Goal: Contribute content: Add original content to the website for others to see

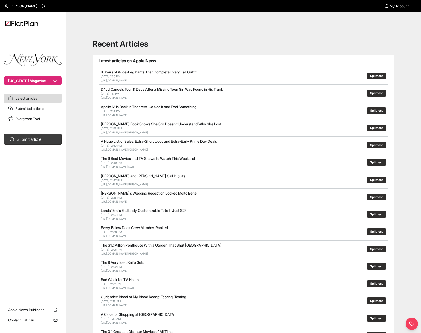
click at [161, 20] on div "Recent Articles Latest articles on Apple News 16 Pairs of Wide-Leg Pants That C…" at bounding box center [243, 233] width 343 height 428
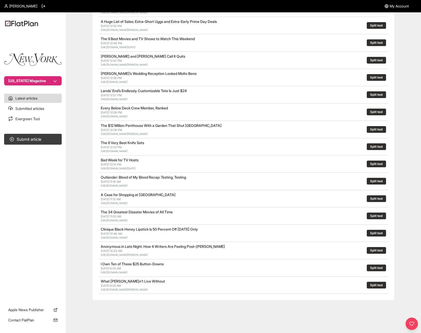
click at [51, 78] on button "[US_STATE] Magazine" at bounding box center [33, 80] width 58 height 9
click at [76, 109] on div "[US_STATE] Magazine Latest articles Submitted articles Evergreen Tool Submit ar…" at bounding box center [210, 113] width 421 height 440
click at [40, 111] on link "Submitted articles" at bounding box center [33, 108] width 58 height 9
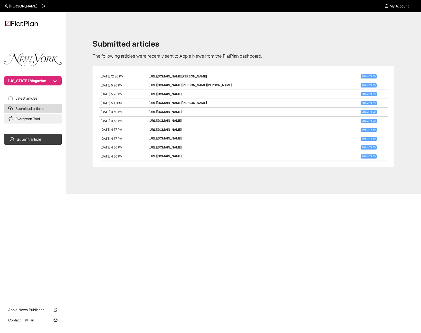
click at [40, 120] on link "Evergreen Tool" at bounding box center [33, 118] width 58 height 9
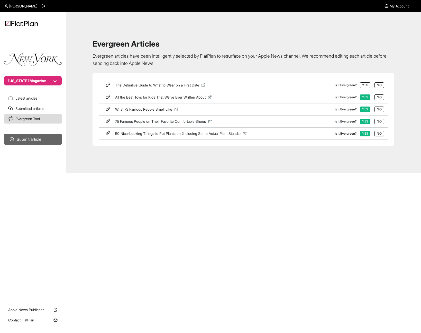
click at [40, 139] on button "Submit article" at bounding box center [33, 139] width 58 height 11
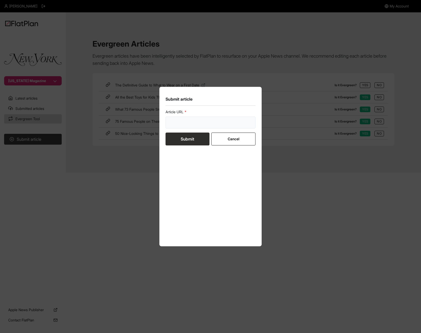
click at [202, 127] on input "url" at bounding box center [211, 123] width 90 height 12
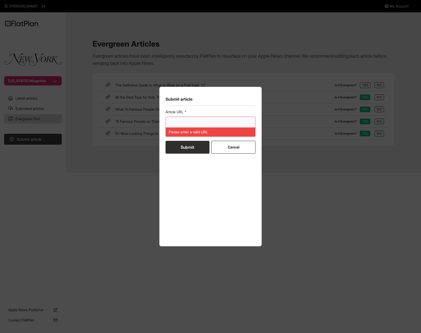
paste input "[URL][DOMAIN_NAME][PERSON_NAME][PERSON_NAME]"
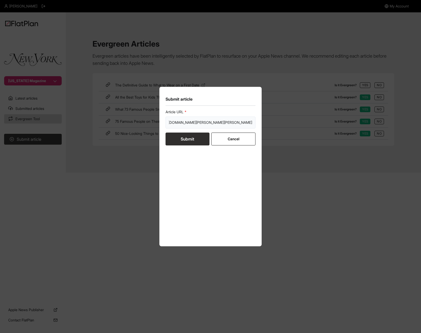
type input "[URL][DOMAIN_NAME][PERSON_NAME][PERSON_NAME]"
click at [199, 142] on button "Submit" at bounding box center [188, 138] width 44 height 13
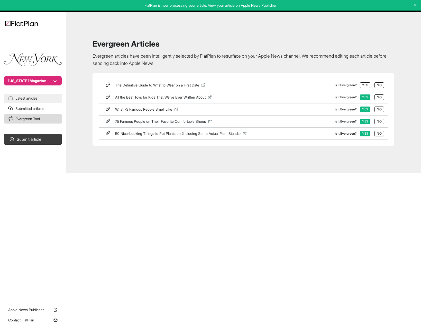
click at [36, 99] on link "Latest articles" at bounding box center [33, 98] width 58 height 9
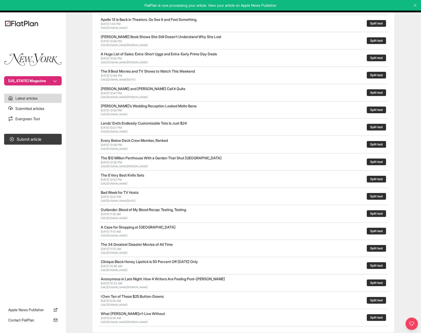
scroll to position [120, 0]
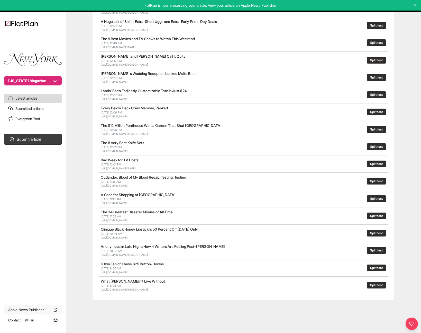
click at [56, 310] on icon at bounding box center [56, 310] width 4 height 4
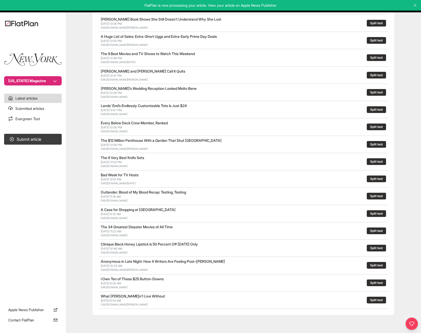
scroll to position [0, 0]
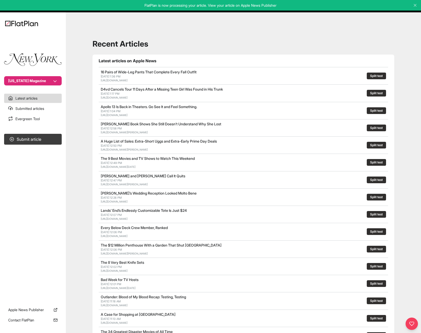
click at [27, 23] on img at bounding box center [21, 24] width 33 height 6
click at [417, 5] on icon at bounding box center [415, 5] width 5 height 5
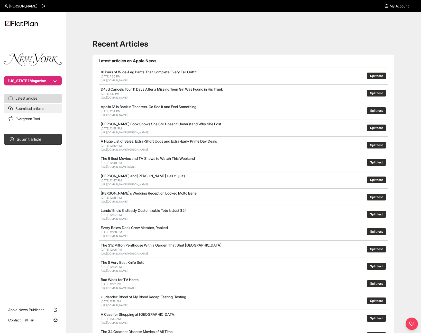
click at [47, 111] on link "Submitted articles" at bounding box center [33, 108] width 58 height 9
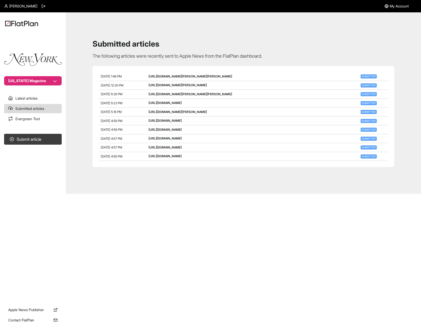
click at [189, 77] on link "[URL][DOMAIN_NAME][PERSON_NAME][PERSON_NAME]" at bounding box center [191, 76] width 84 height 4
click at [36, 102] on link "Latest articles" at bounding box center [33, 98] width 58 height 9
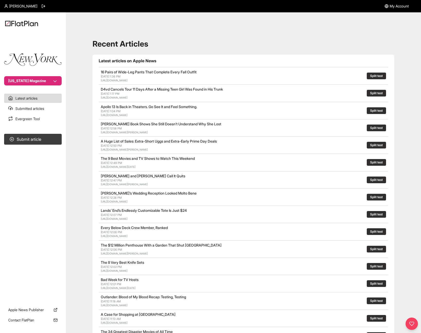
click at [378, 76] on button "Split test" at bounding box center [376, 76] width 19 height 7
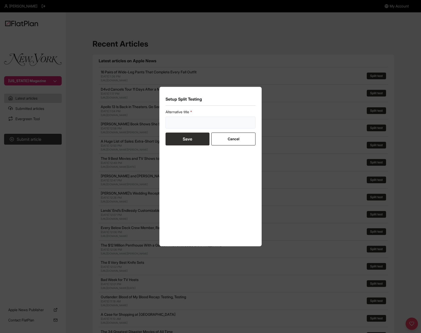
click at [233, 121] on input "text" at bounding box center [211, 123] width 90 height 12
type input "**********"
click at [241, 139] on form "Alternative title Save Cancel" at bounding box center [211, 127] width 90 height 36
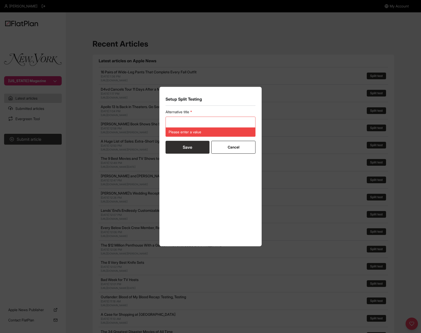
click at [245, 155] on div "Alternative title Please enter a value Save Cancel" at bounding box center [211, 174] width 90 height 131
click at [245, 152] on button "Cancel" at bounding box center [233, 147] width 44 height 13
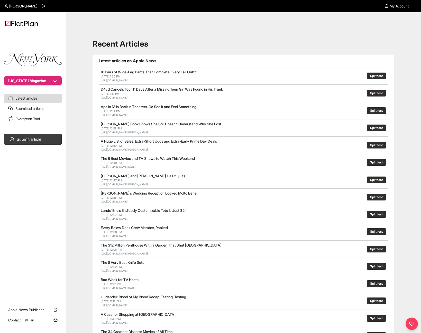
click at [274, 29] on div "Recent Articles Latest articles on Apple News 16 Pairs of Wide-Leg Pants That C…" at bounding box center [243, 233] width 343 height 428
